Goal: Information Seeking & Learning: Learn about a topic

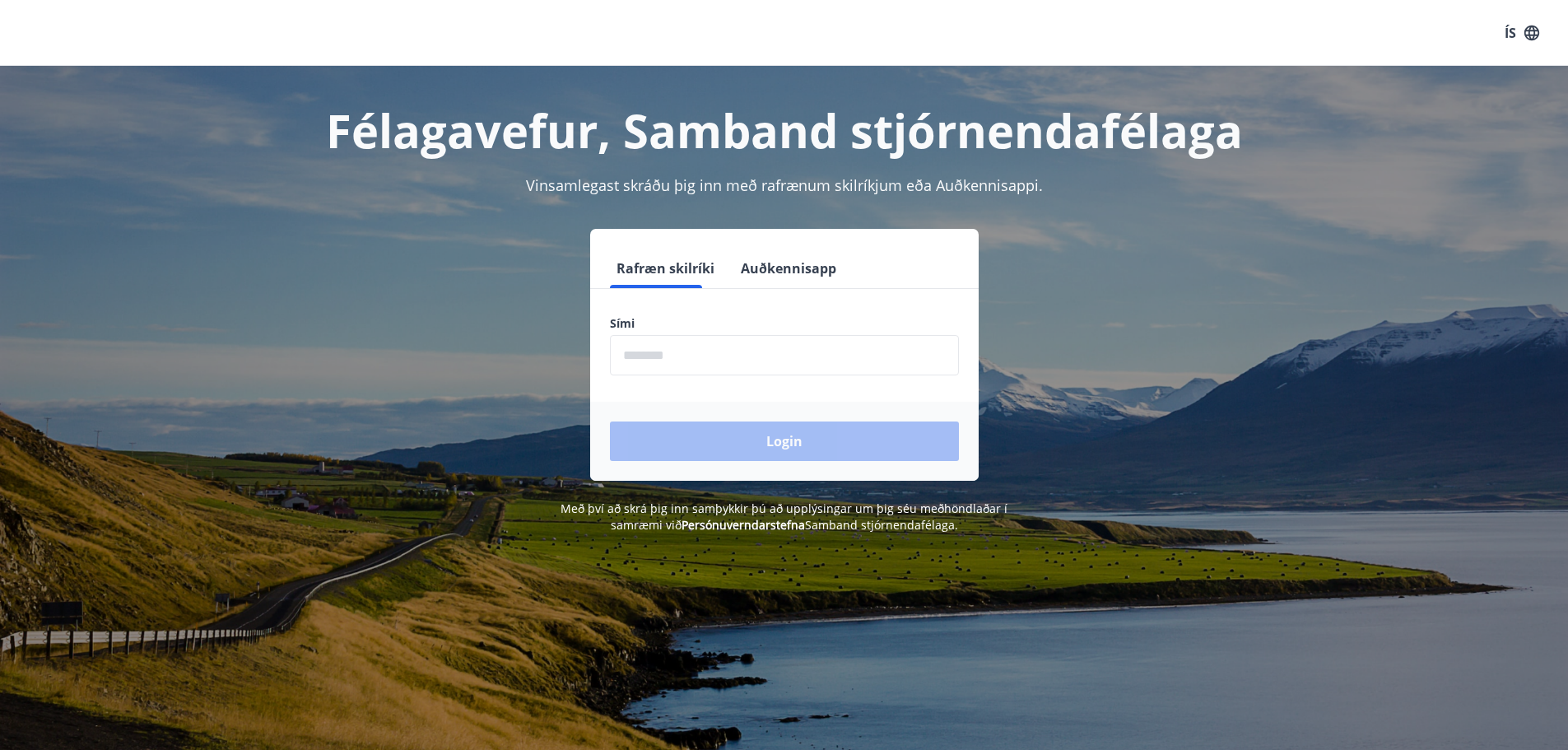
click at [735, 351] on input "phone" at bounding box center [784, 355] width 349 height 40
type input "********"
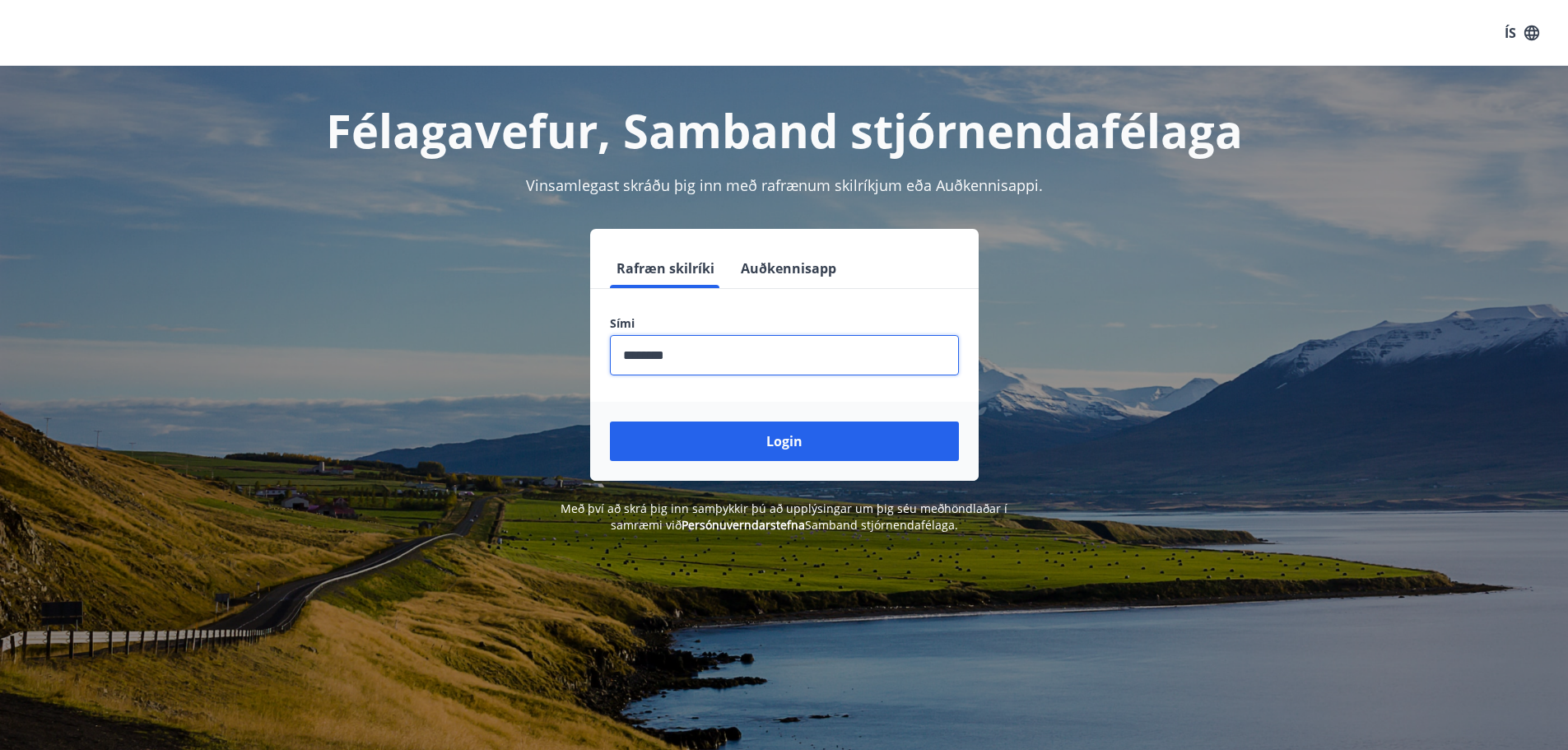
click at [754, 445] on button "Login" at bounding box center [784, 442] width 349 height 40
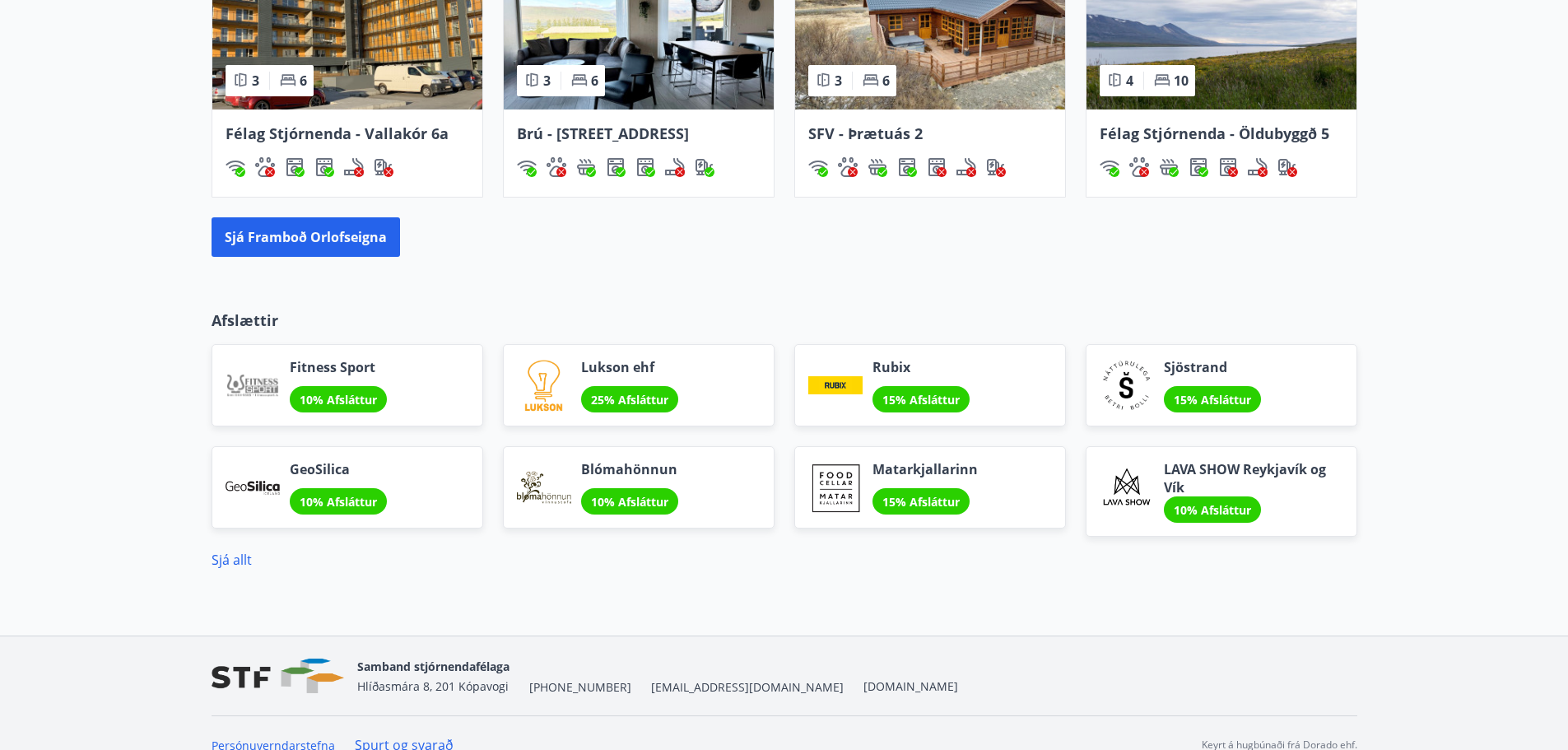
scroll to position [1222, 0]
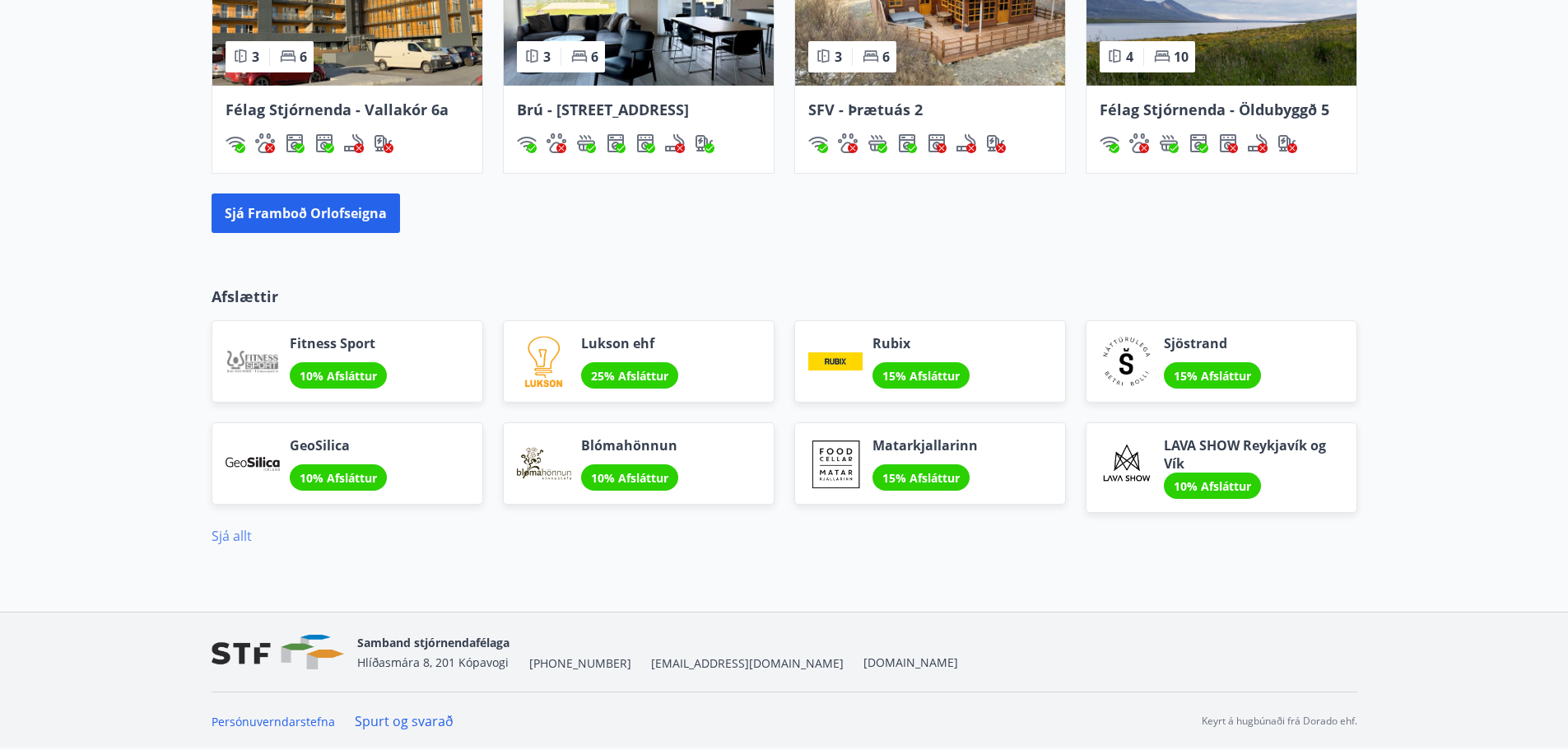
click at [242, 535] on link "Sjá allt" at bounding box center [231, 536] width 40 height 18
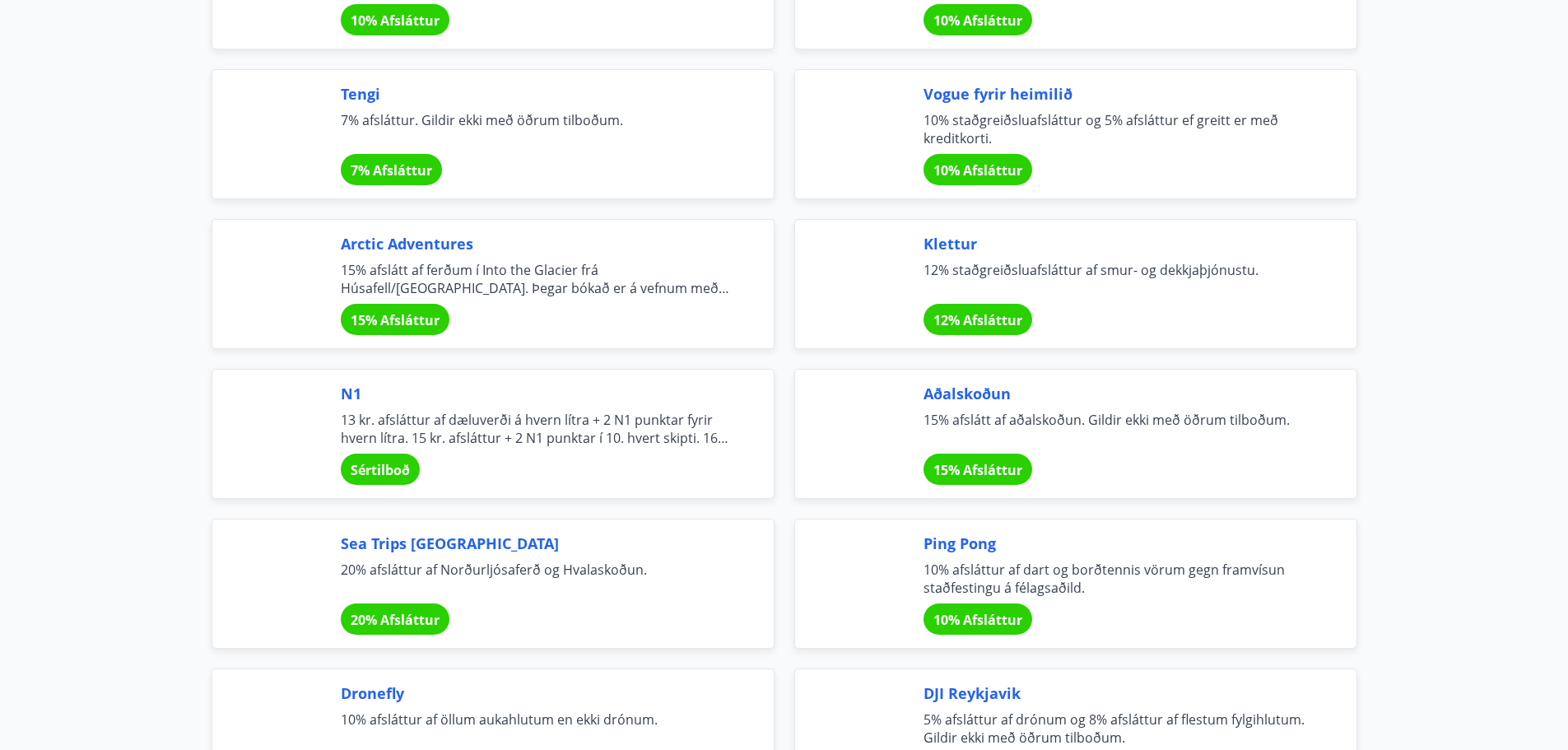
scroll to position [3044, 0]
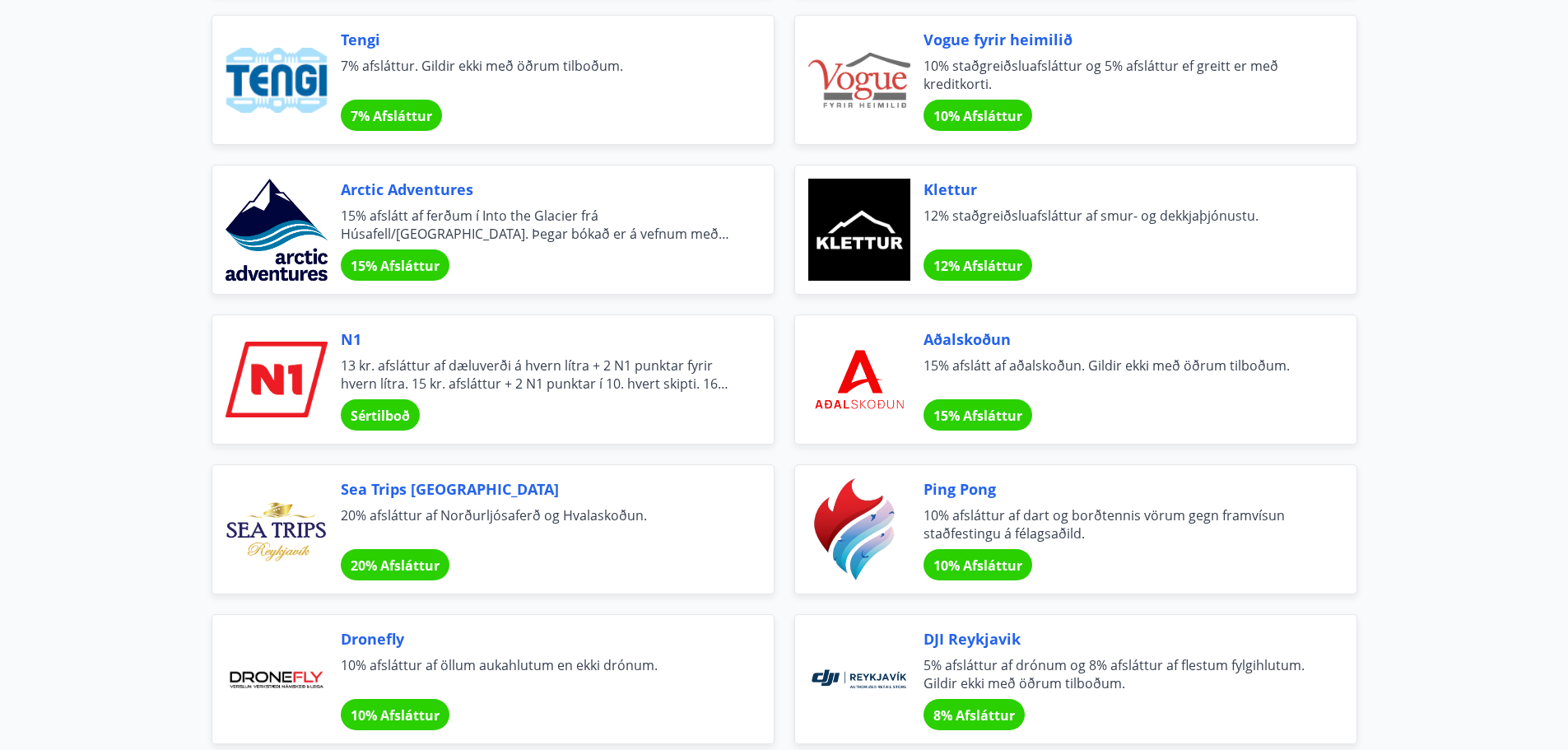
click at [173, 500] on main "Afslættir Félagsmenn njóta veglegra tilboða og sérkjara hjá fyrirtækjum og sams…" at bounding box center [784, 5] width 1568 height 5968
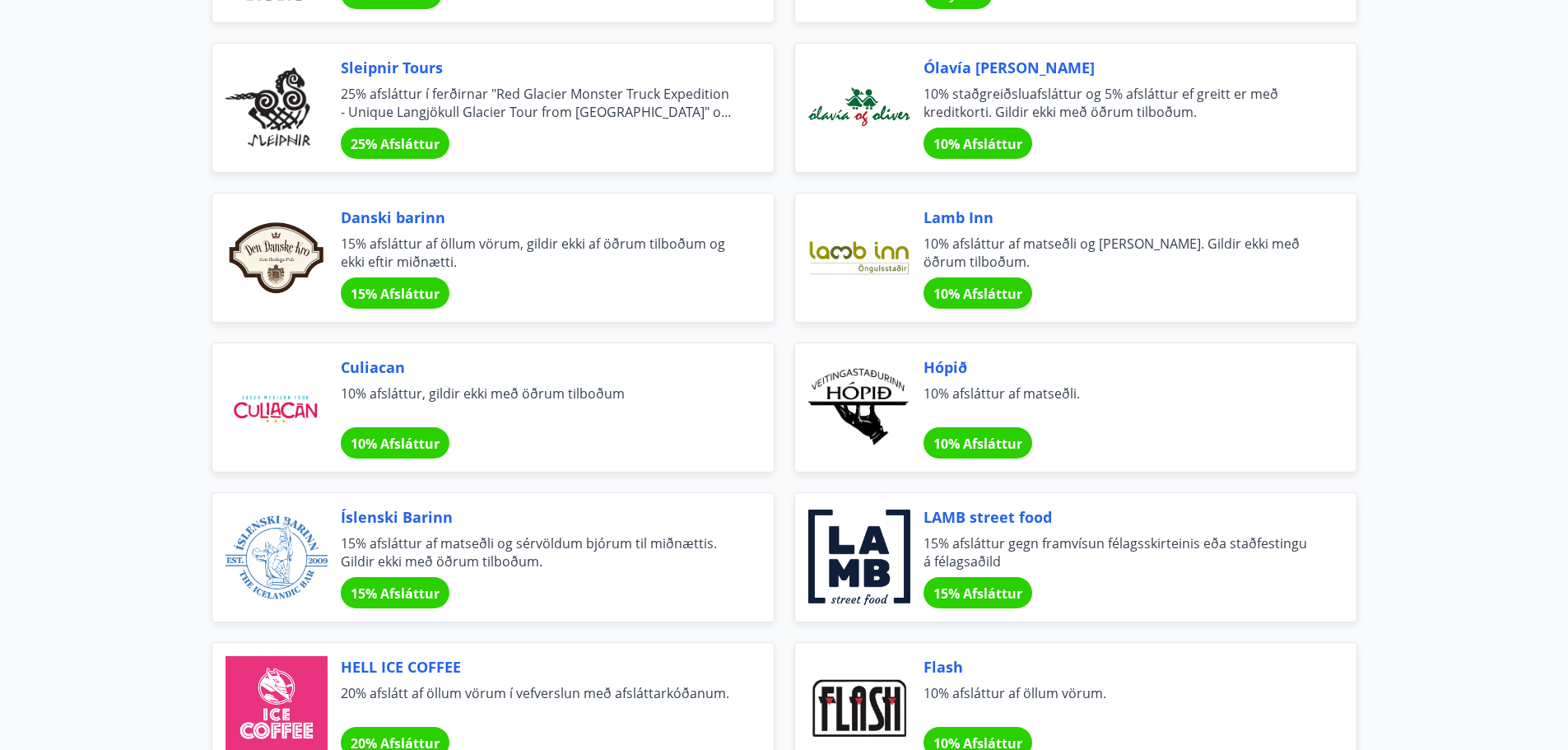
scroll to position [4526, 0]
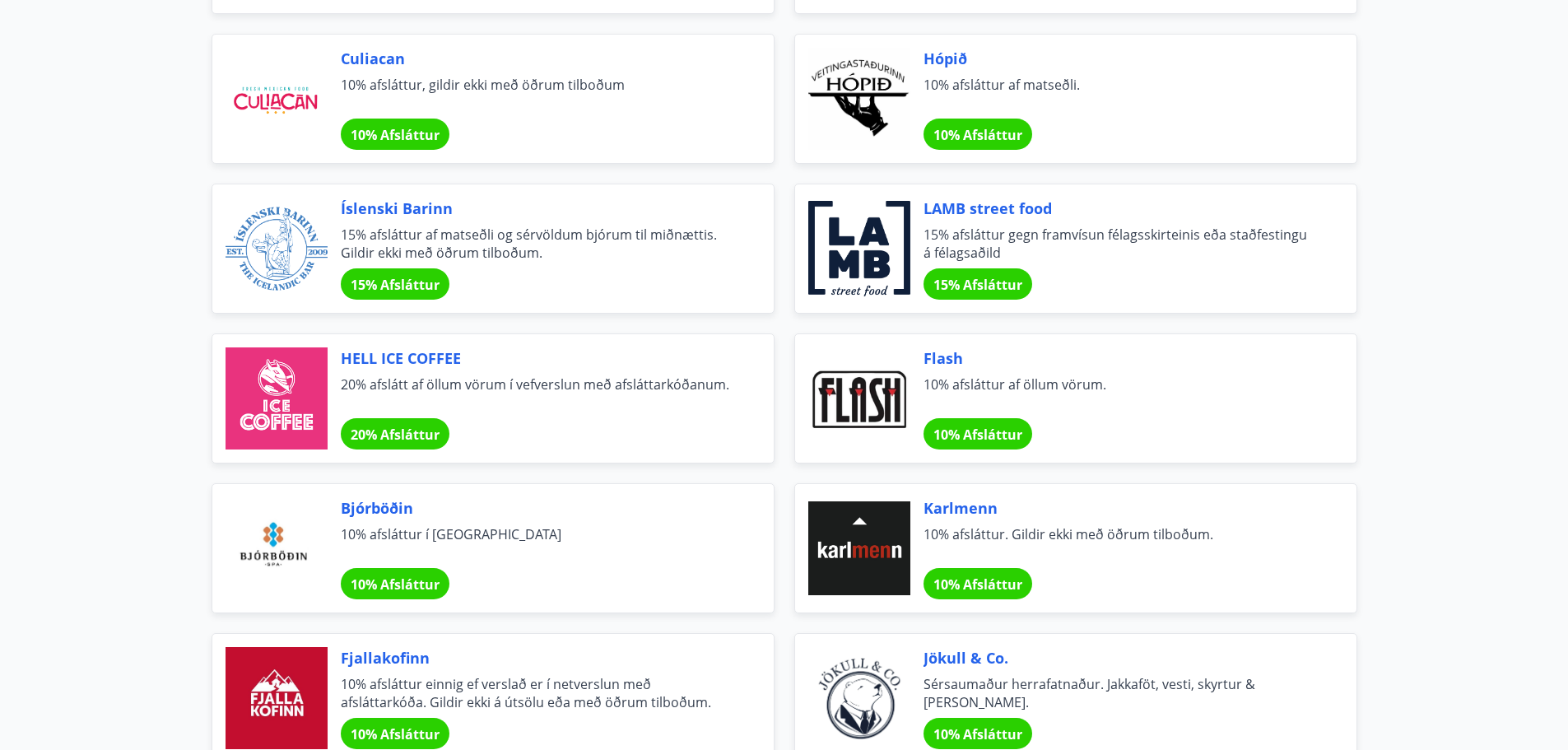
scroll to position [4855, 0]
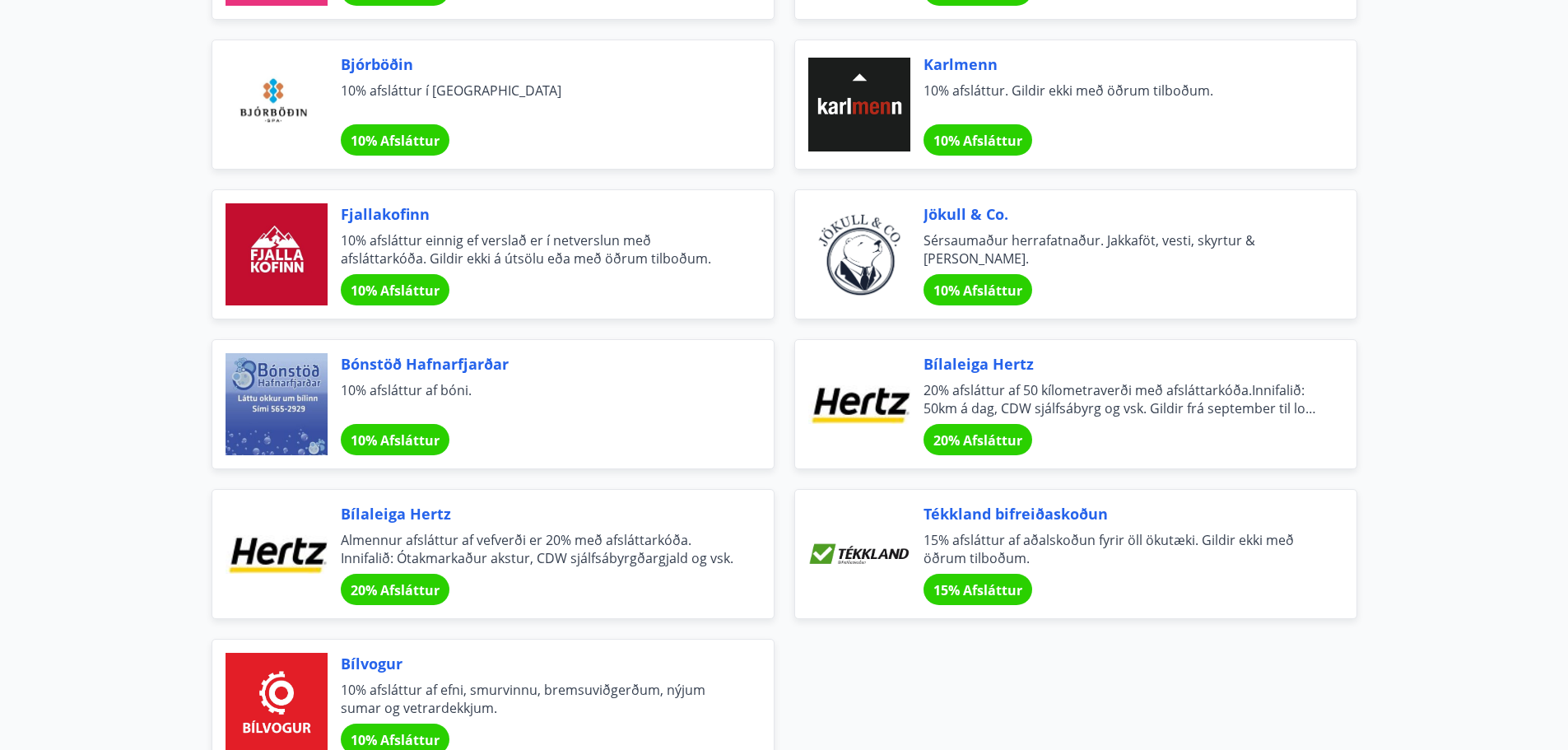
scroll to position [5489, 0]
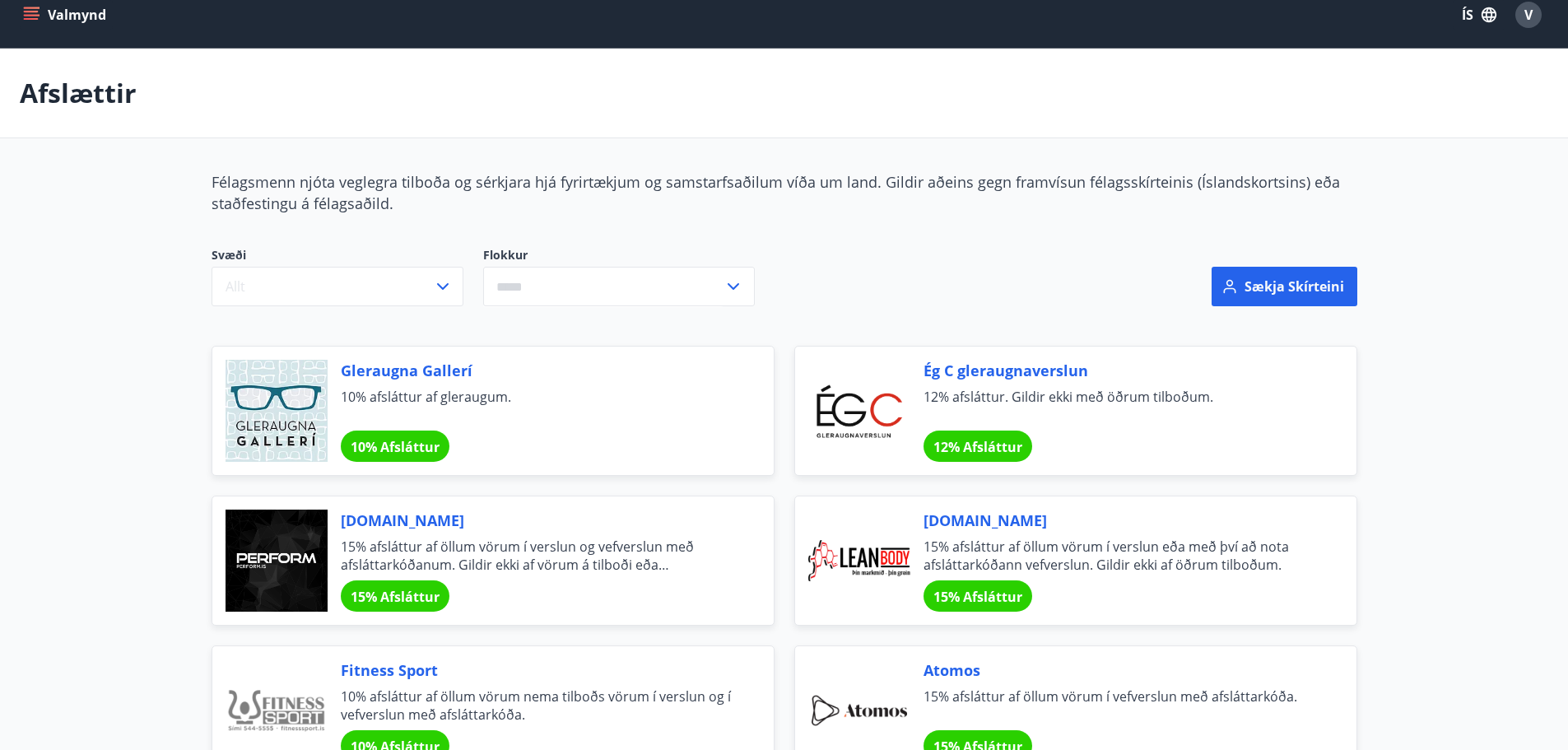
scroll to position [0, 0]
